Goal: Book appointment/travel/reservation

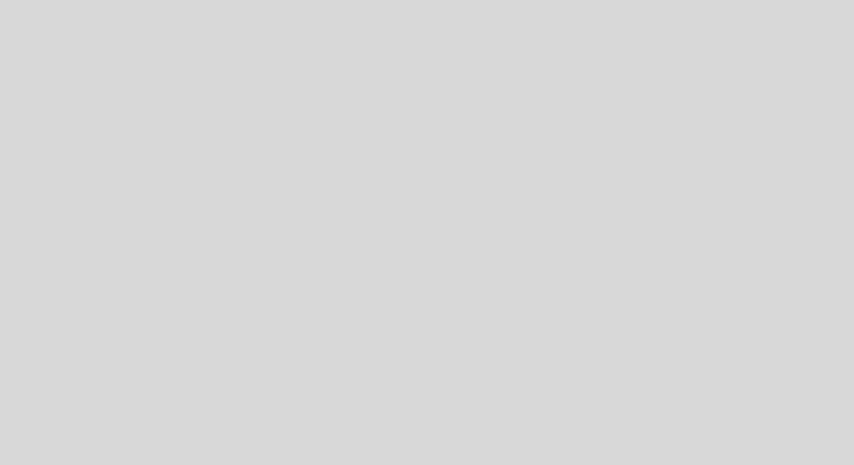
select select "es"
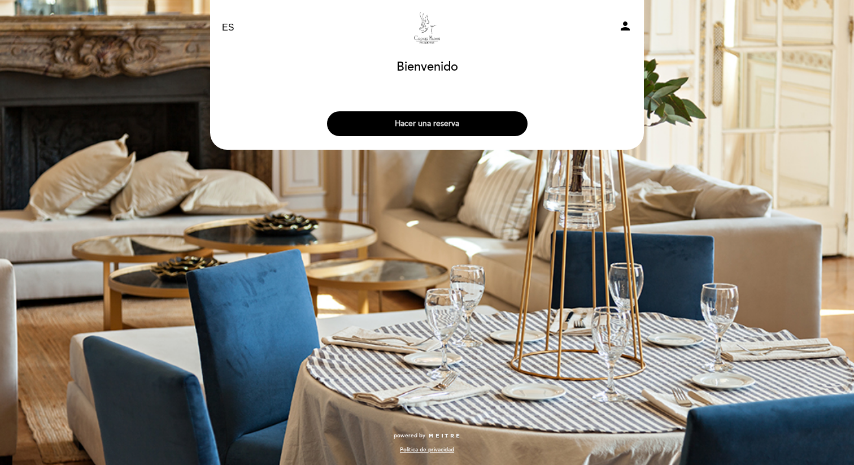
click at [447, 125] on button "Hacer una reserva" at bounding box center [427, 123] width 200 height 25
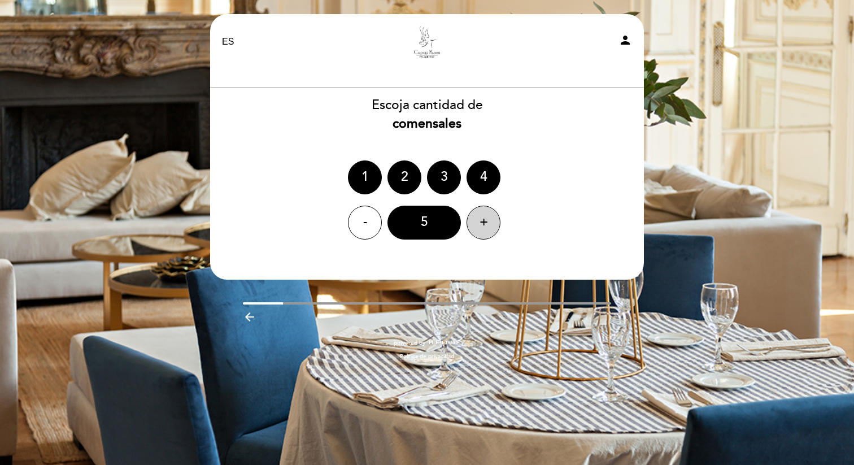
click at [488, 216] on div "+" at bounding box center [483, 222] width 34 height 34
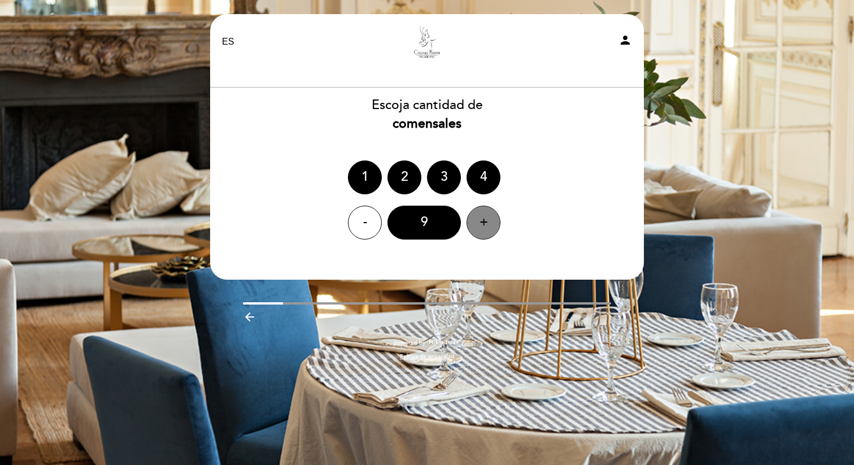
click at [488, 216] on div "+" at bounding box center [483, 222] width 34 height 34
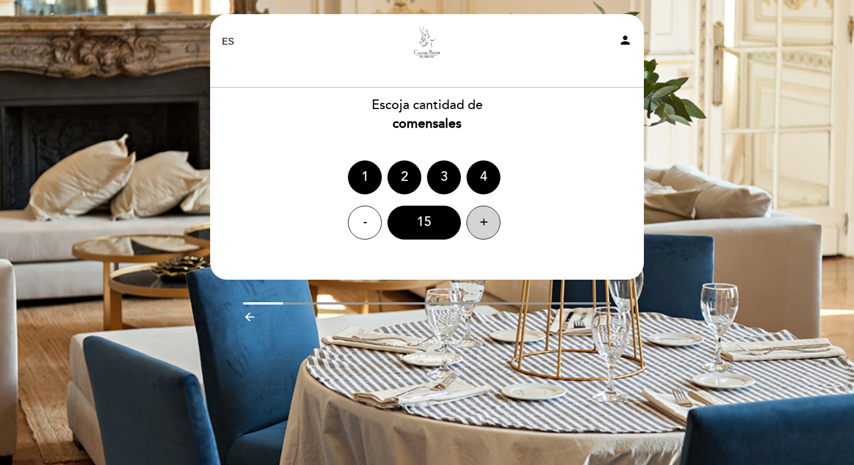
click at [488, 216] on div "+" at bounding box center [483, 222] width 34 height 34
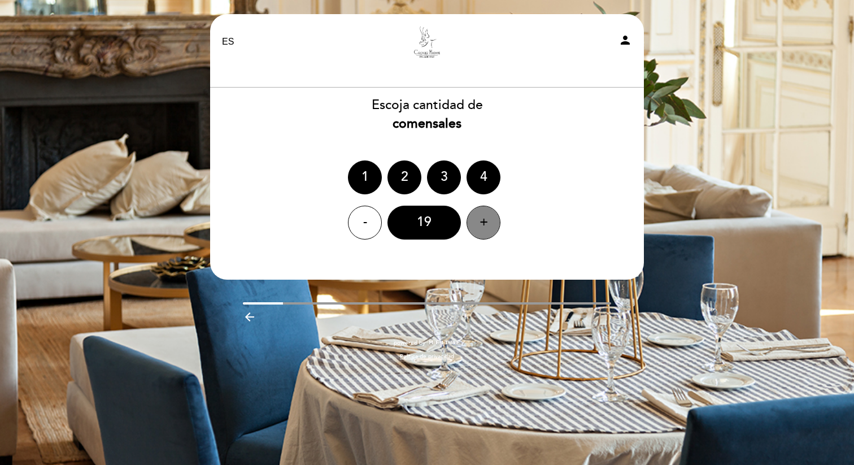
click at [488, 216] on div "+" at bounding box center [483, 222] width 34 height 34
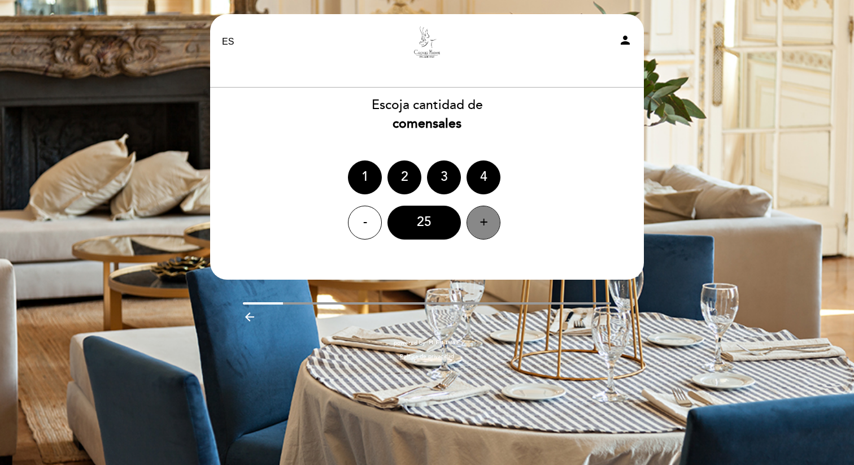
click at [488, 216] on div "+" at bounding box center [483, 222] width 34 height 34
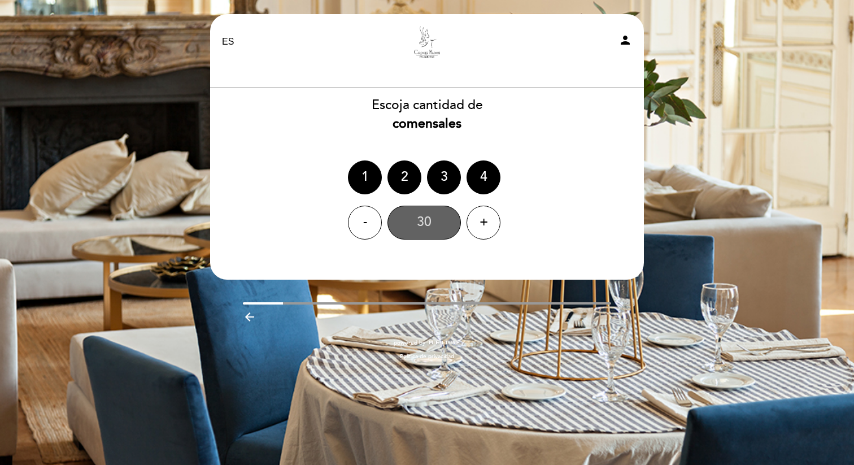
click at [447, 228] on div "30" at bounding box center [423, 222] width 73 height 34
